Goal: Transaction & Acquisition: Purchase product/service

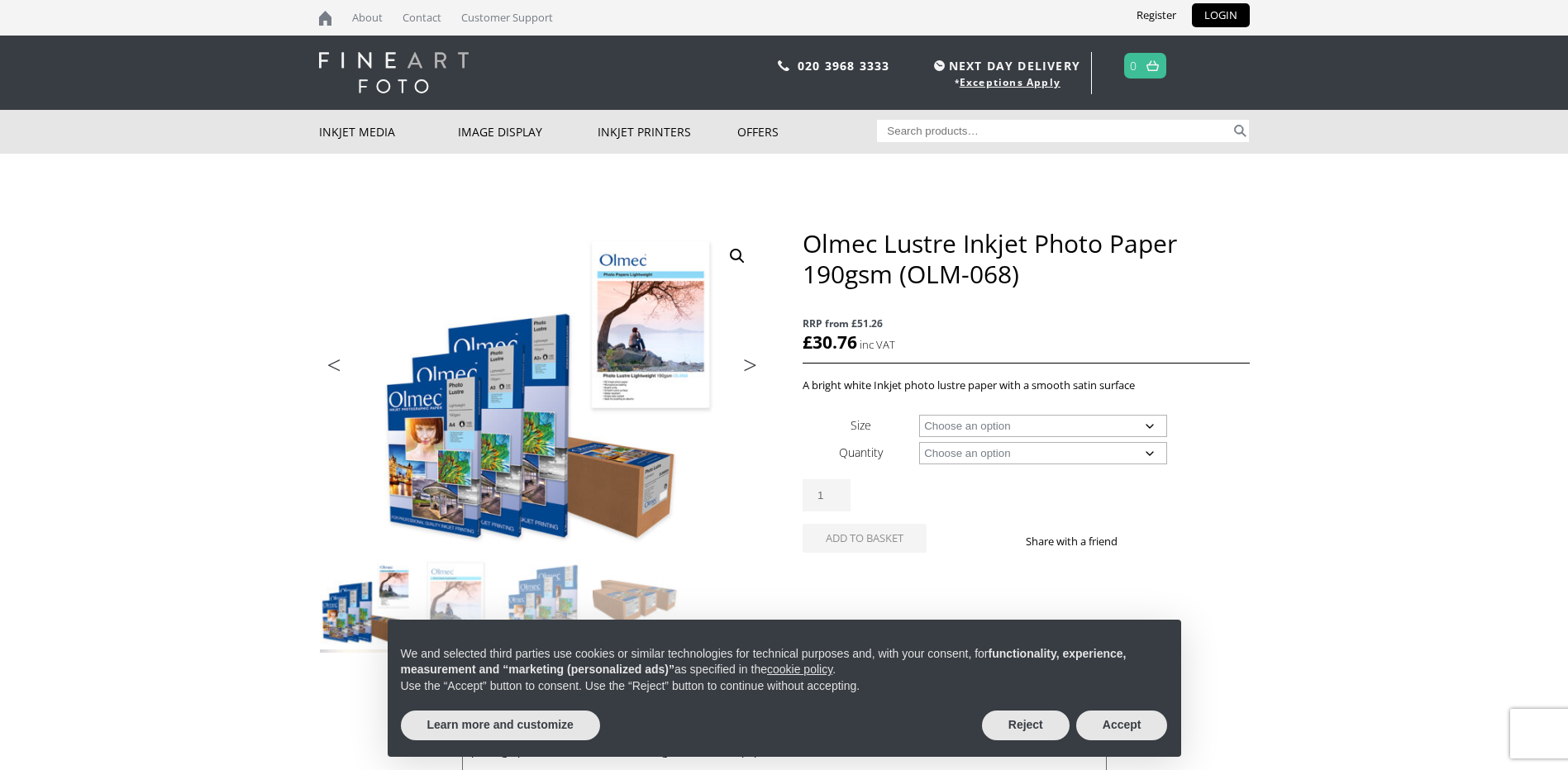
click at [1149, 424] on select "Choose an option A4 Sheet A3 Sheet 17" Wide Roll 24" Wide Roll 36" Wide Roll 44…" at bounding box center [1043, 426] width 248 height 22
click at [1003, 725] on button "Reject" at bounding box center [1025, 725] width 87 height 30
click at [1151, 424] on select "Choose an option A4 Sheet A3 Sheet 17" Wide Roll 24" Wide Roll 36" Wide Roll 44…" at bounding box center [1043, 426] width 248 height 22
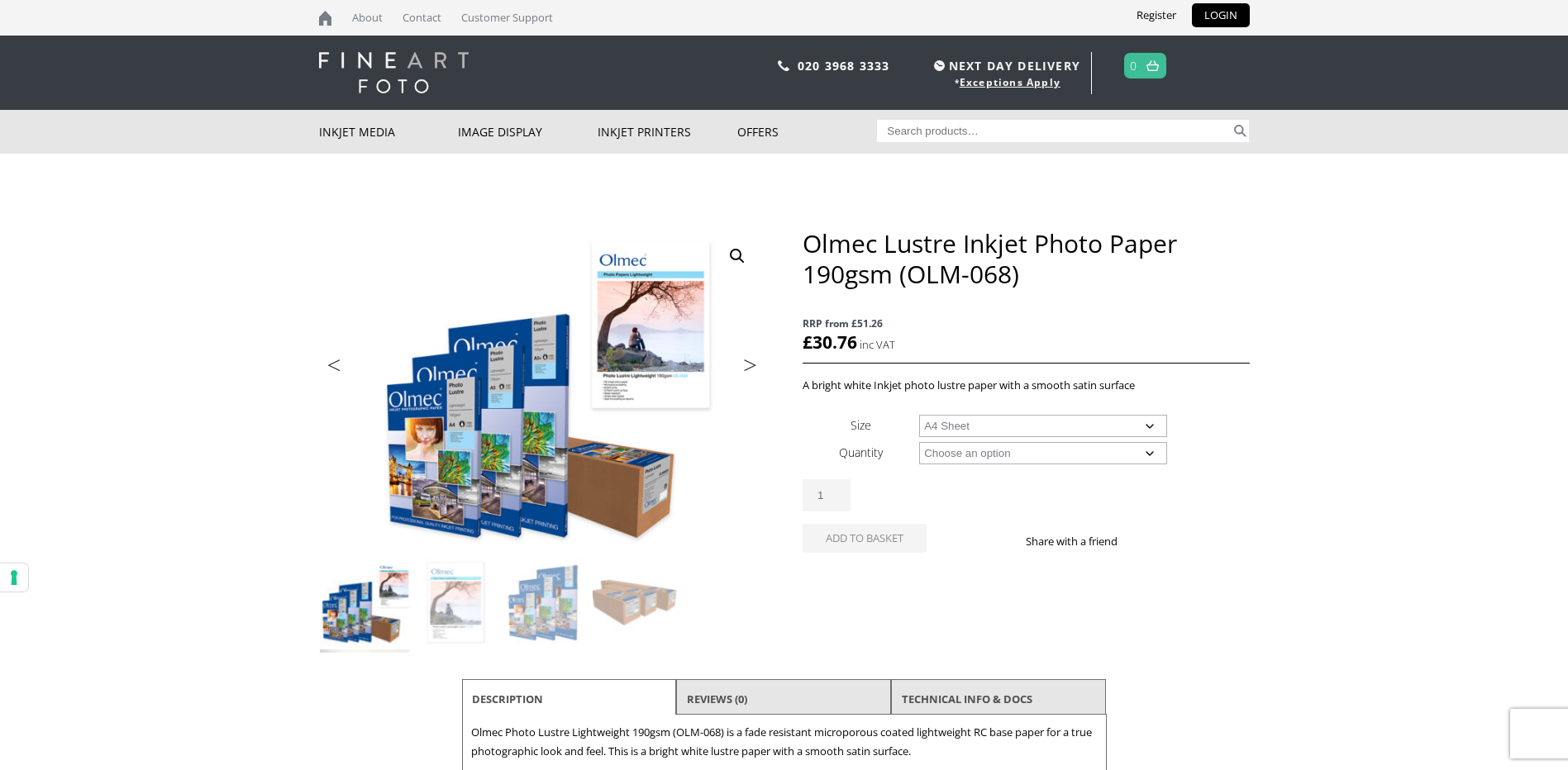
click at [919, 415] on select "Choose an option A4 Sheet A3 Sheet 17" Wide Roll 24" Wide Roll 36" Wide Roll 44…" at bounding box center [1043, 426] width 248 height 22
select select "a4-sheet"
click at [1145, 451] on select "Choose an option 100 Sheets" at bounding box center [1043, 453] width 248 height 22
select select "100-sheets"
click at [919, 442] on select "Choose an option 100 Sheets" at bounding box center [1043, 453] width 248 height 22
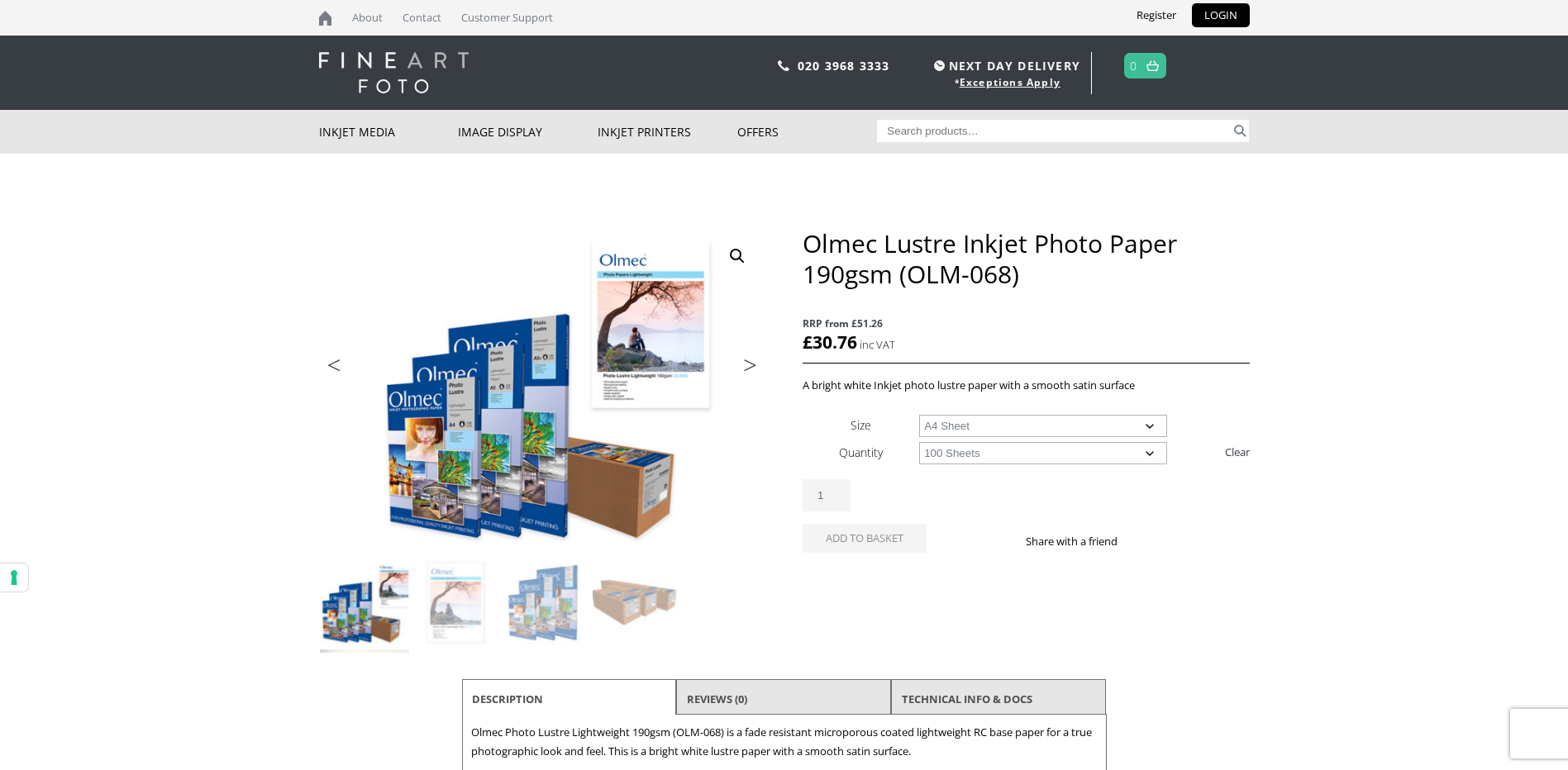
select select "a4-sheet"
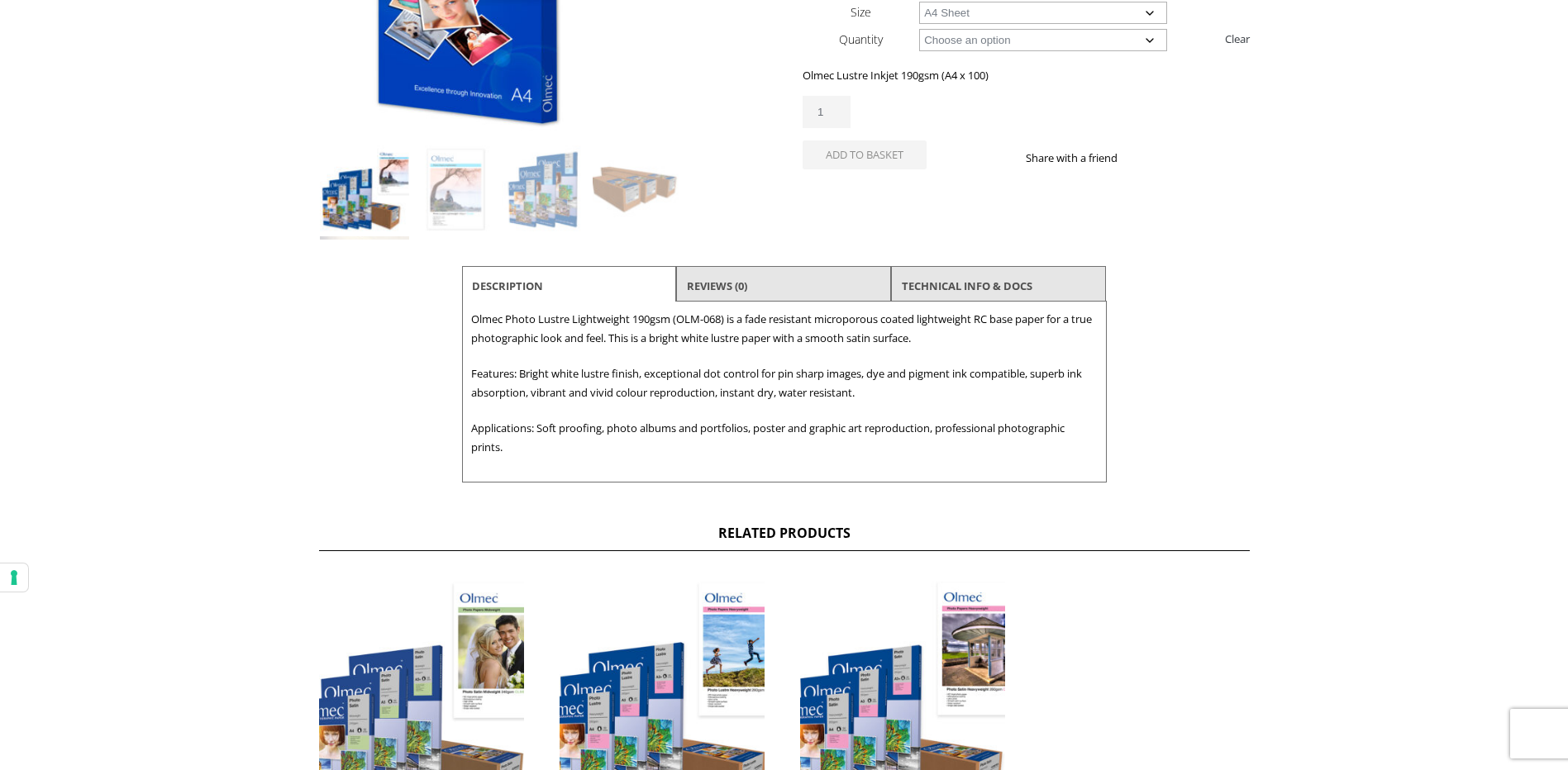
scroll to position [165, 0]
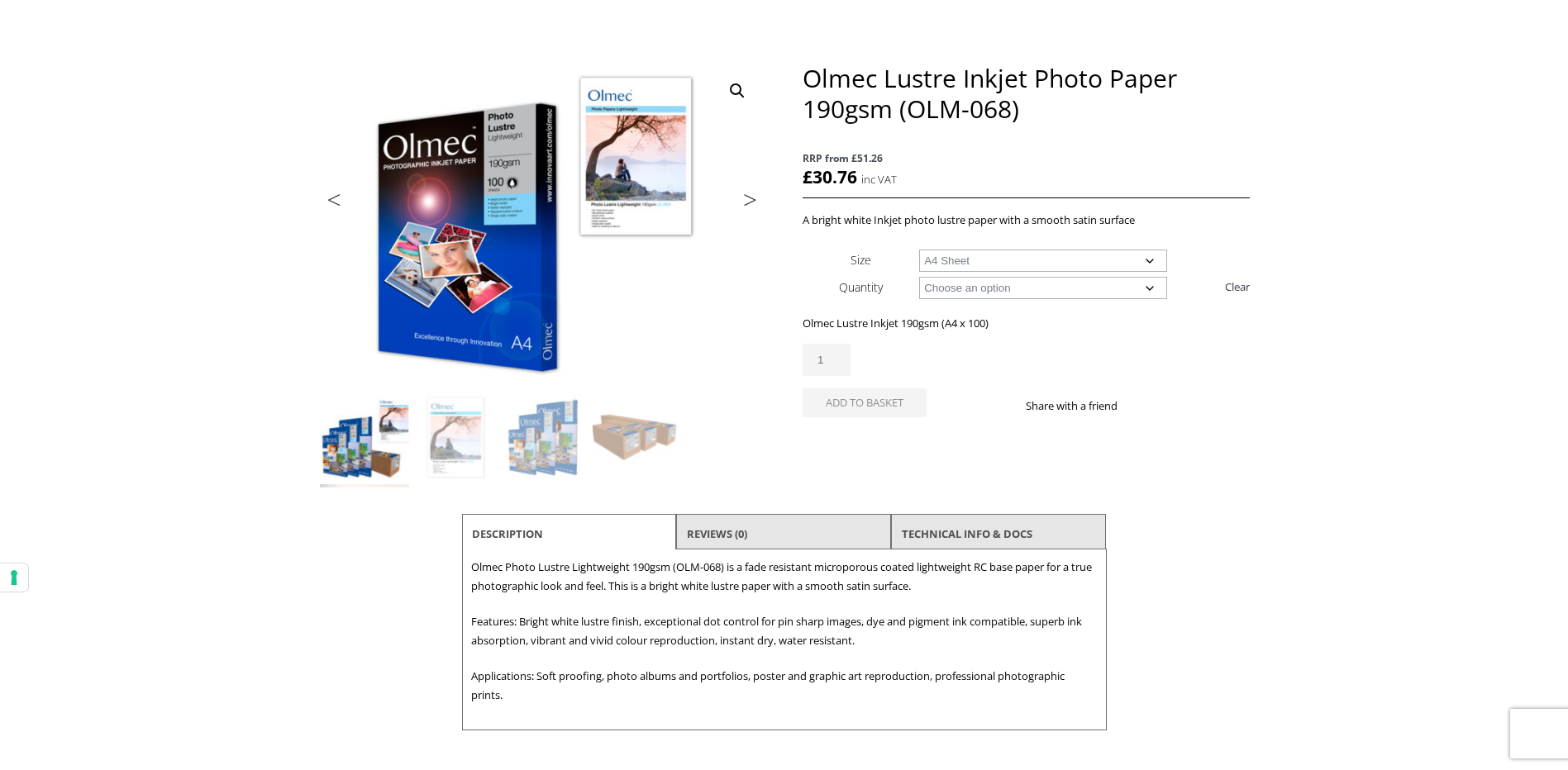
click at [1149, 268] on select "Choose an option A4 Sheet A3 Sheet" at bounding box center [1043, 260] width 248 height 22
select select
click at [919, 249] on select "Choose an option A4 Sheet A3 Sheet" at bounding box center [1043, 260] width 248 height 22
select select "100-sheets"
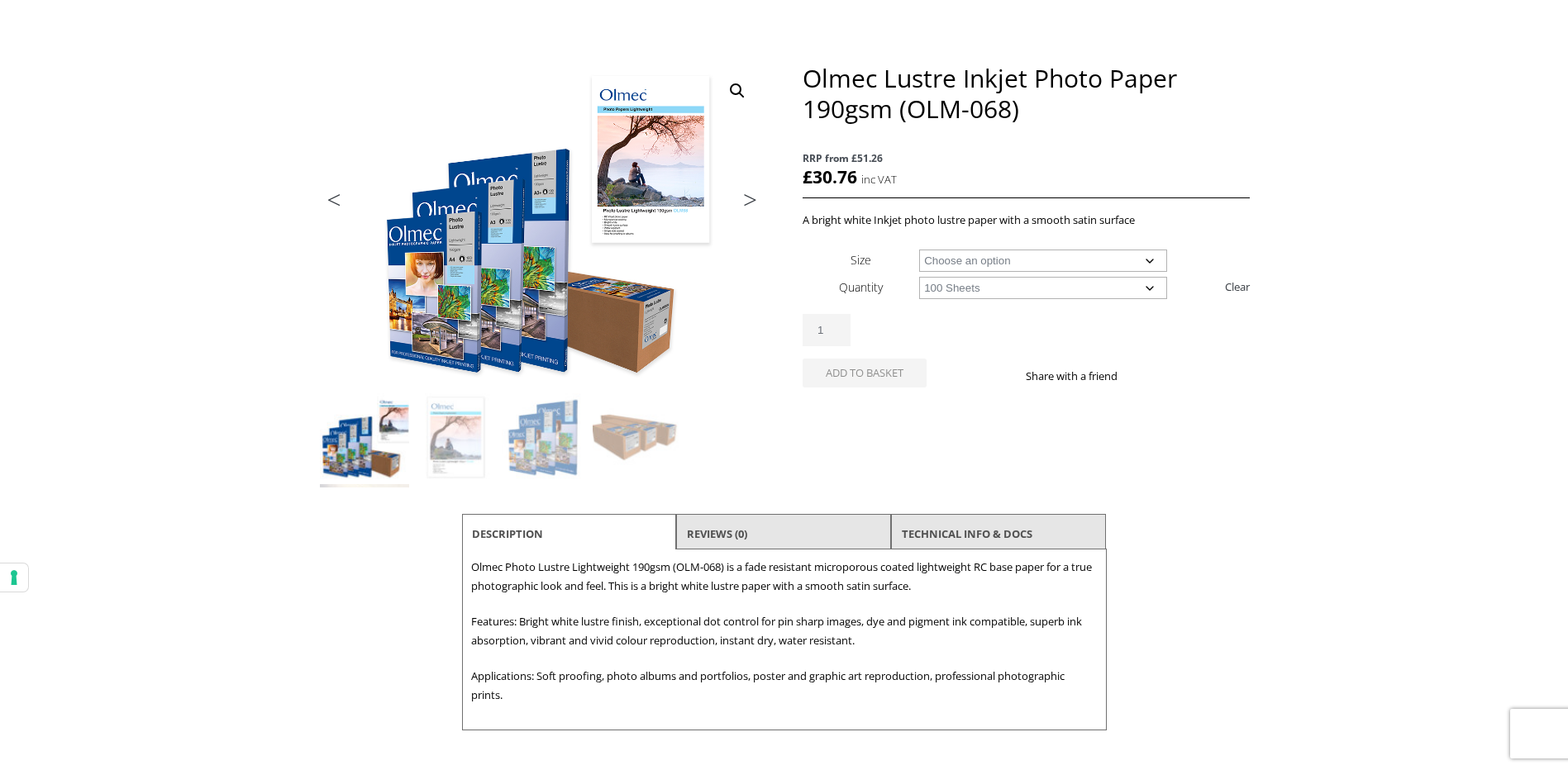
click at [1141, 258] on select "Choose an option A4 Sheet A3 Sheet" at bounding box center [1043, 260] width 248 height 22
select select "a3-sheet"
click at [919, 249] on select "Choose an option A4 Sheet A3 Sheet" at bounding box center [1043, 260] width 248 height 22
